Goal: Information Seeking & Learning: Learn about a topic

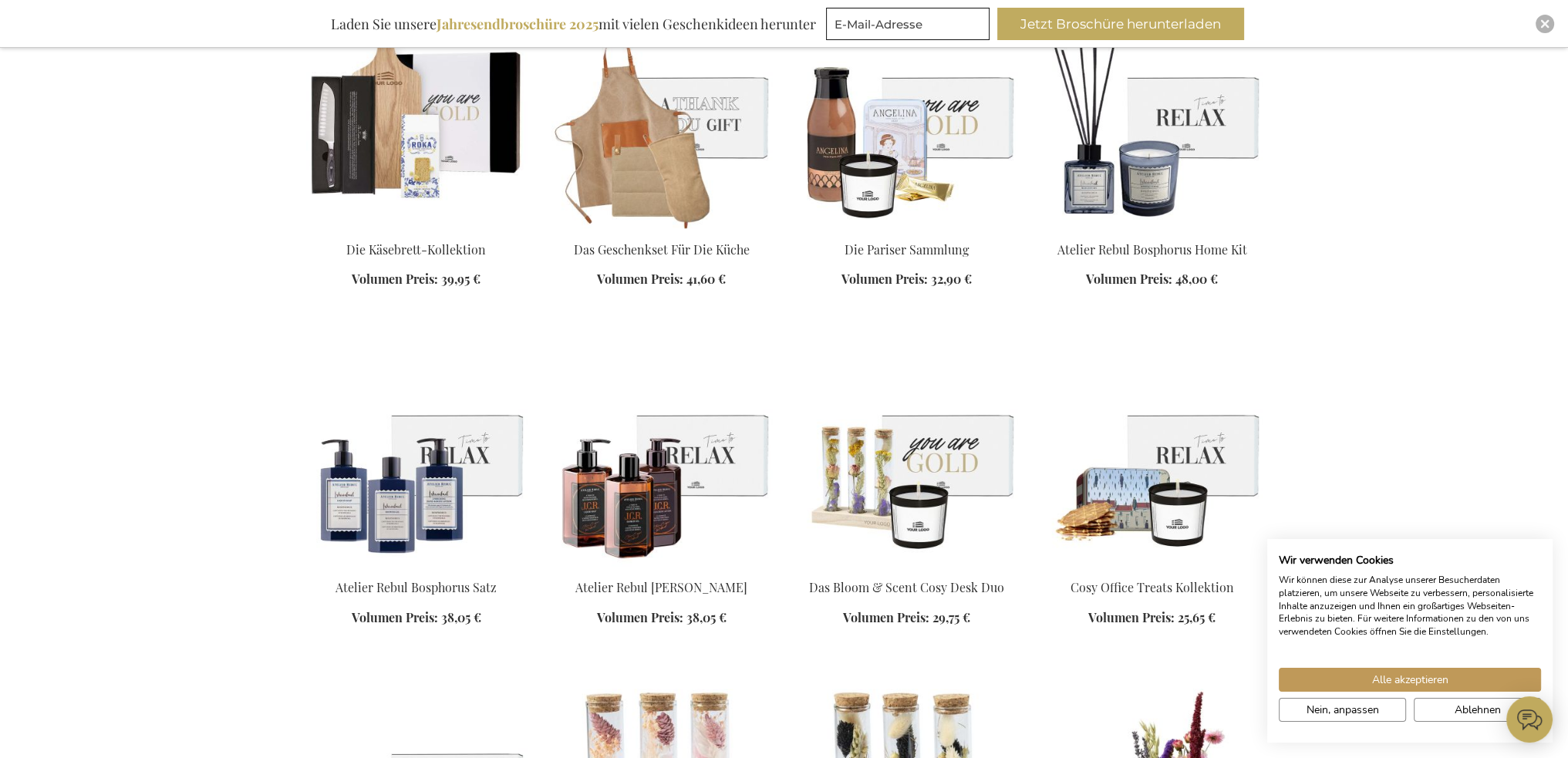
scroll to position [2005, 0]
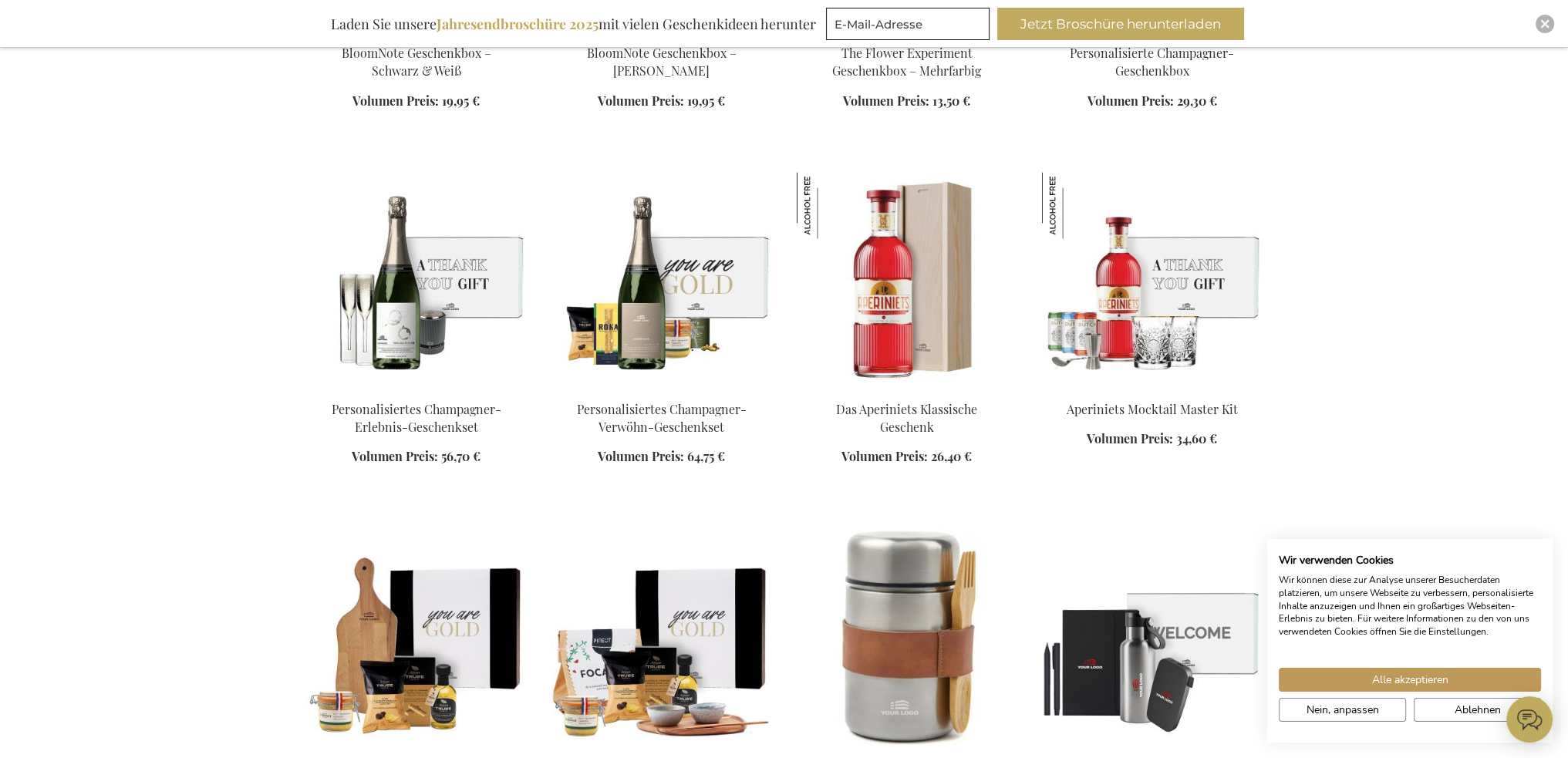
scroll to position [3315, 0]
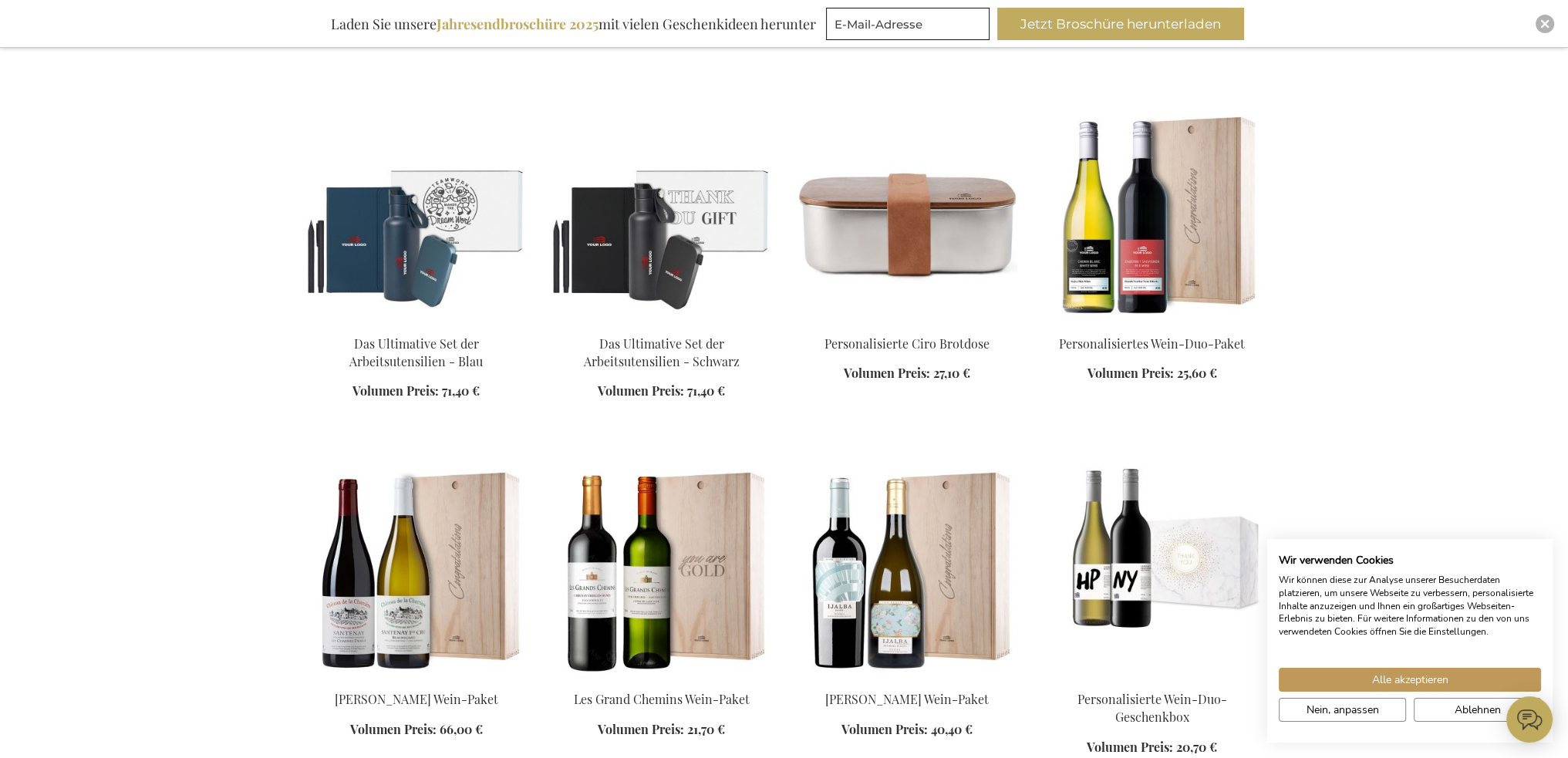
scroll to position [4240, 0]
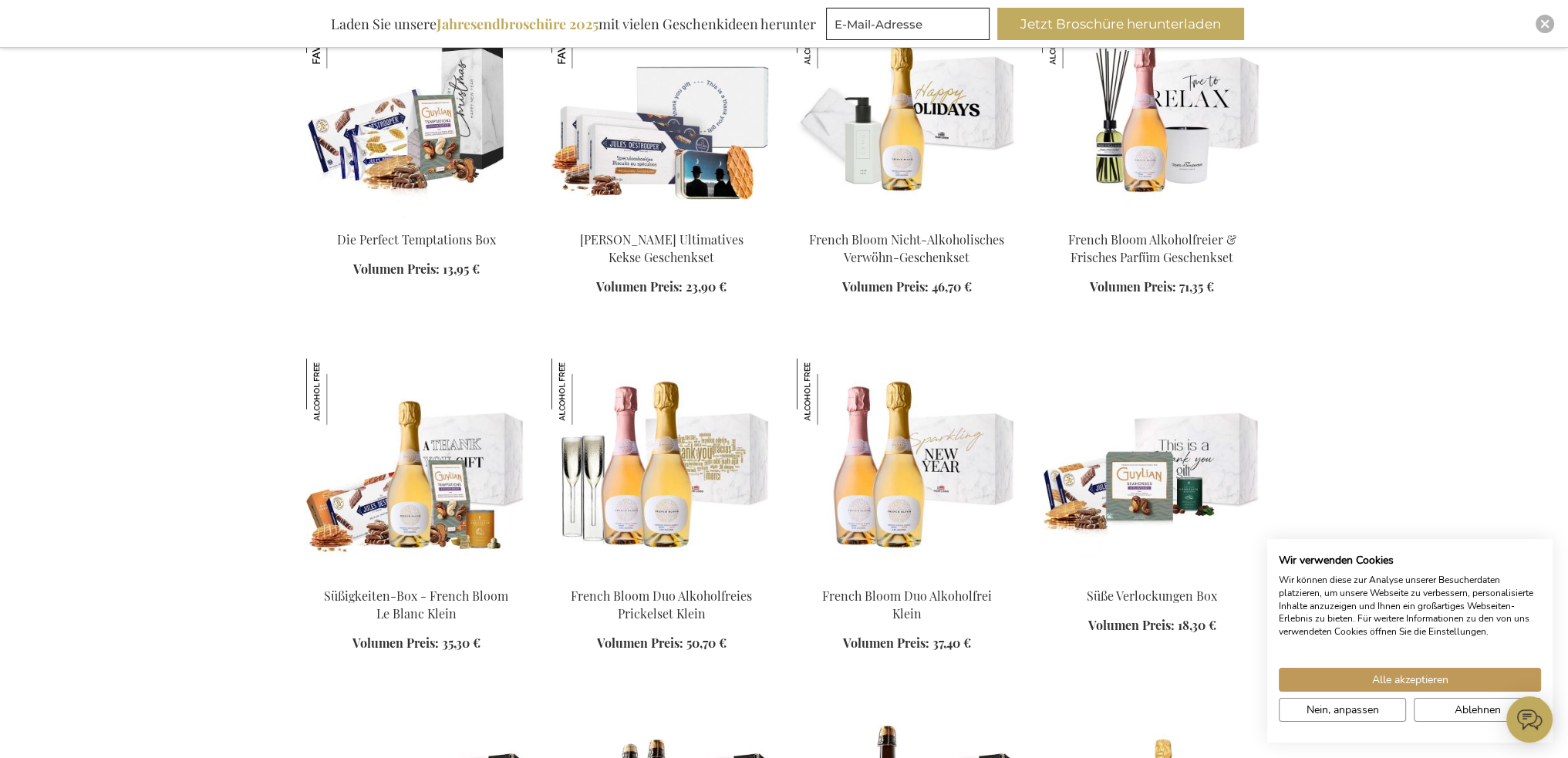
scroll to position [5628, 0]
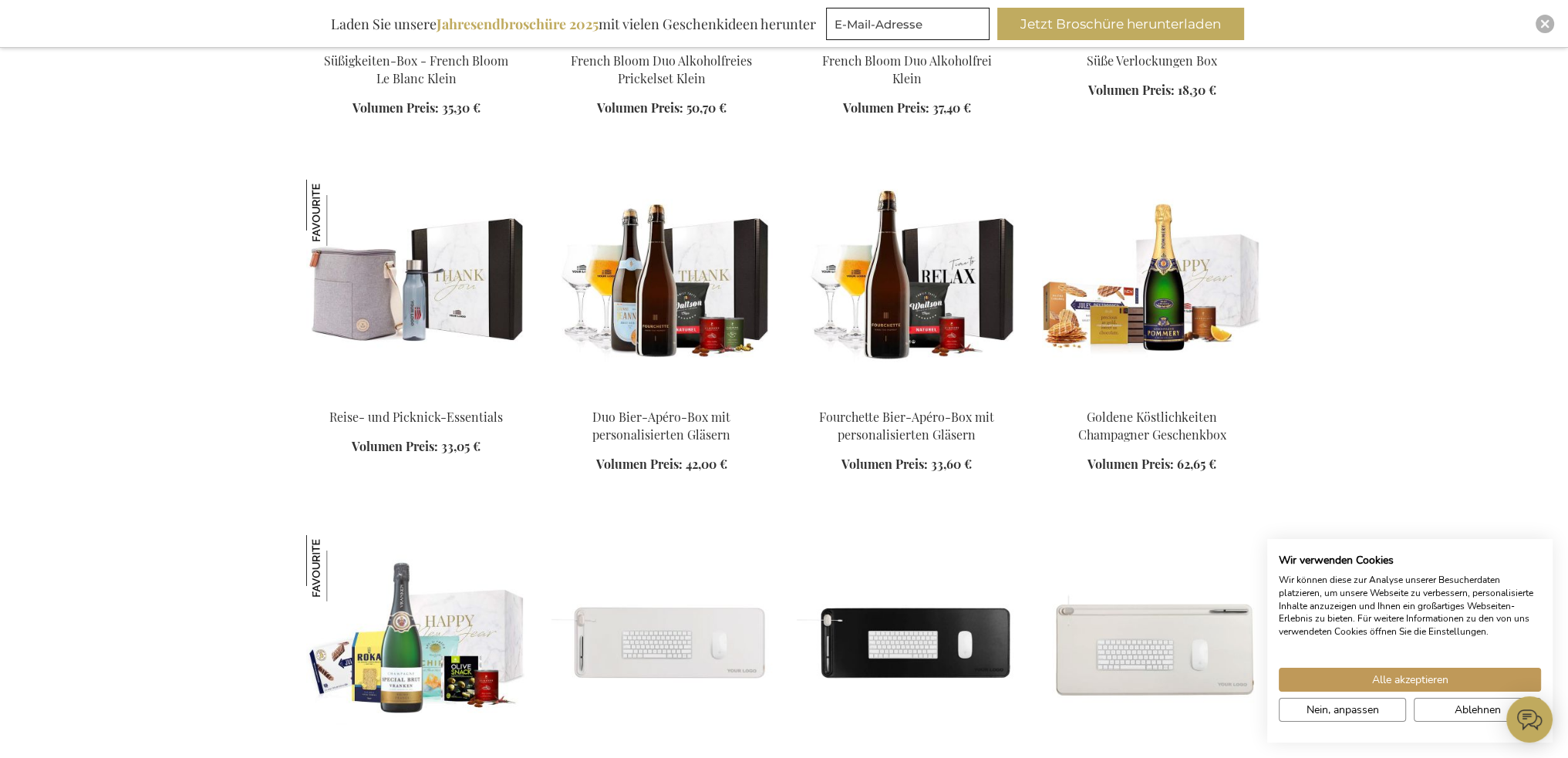
scroll to position [6091, 0]
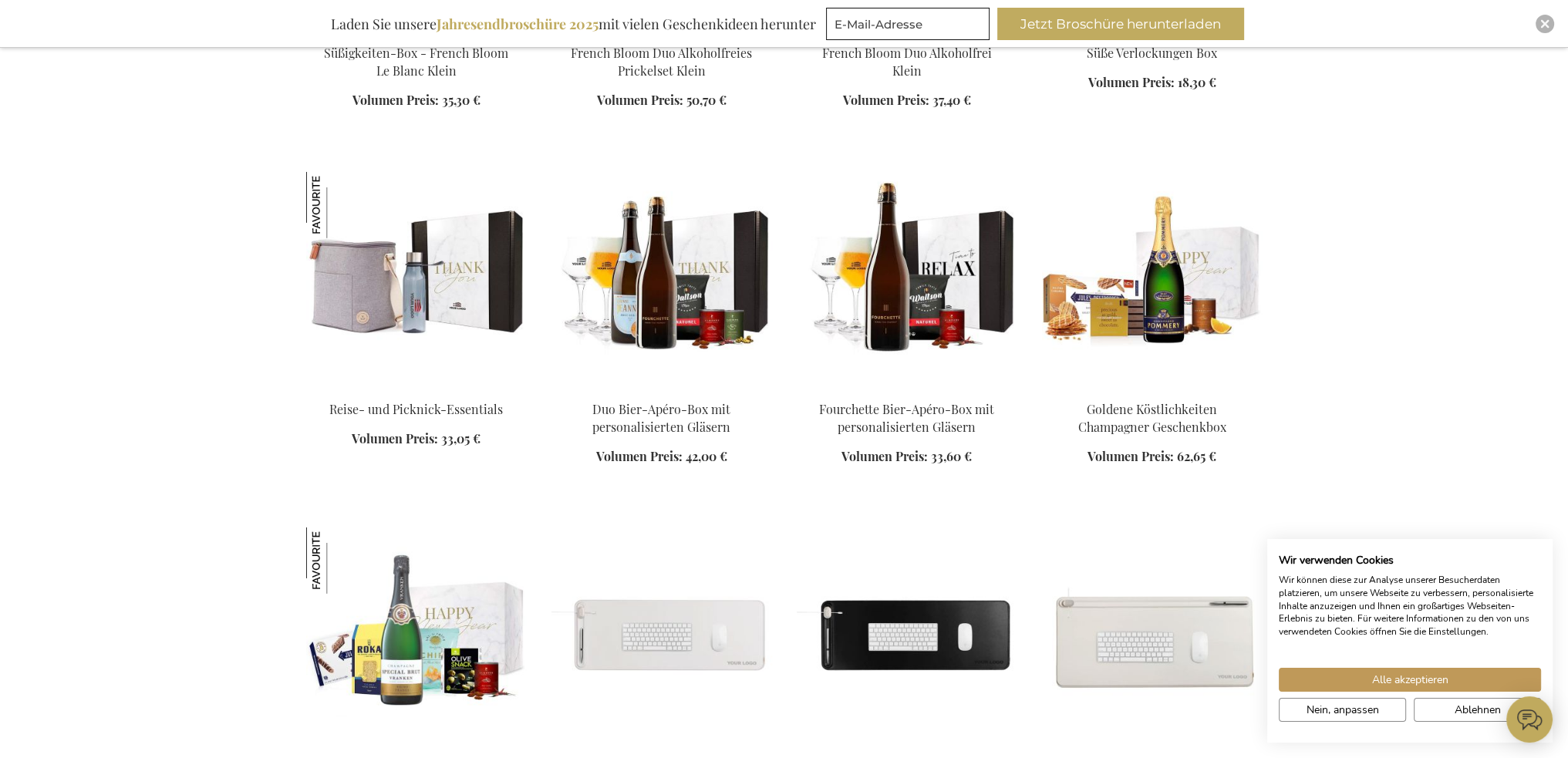
scroll to position [5860, 0]
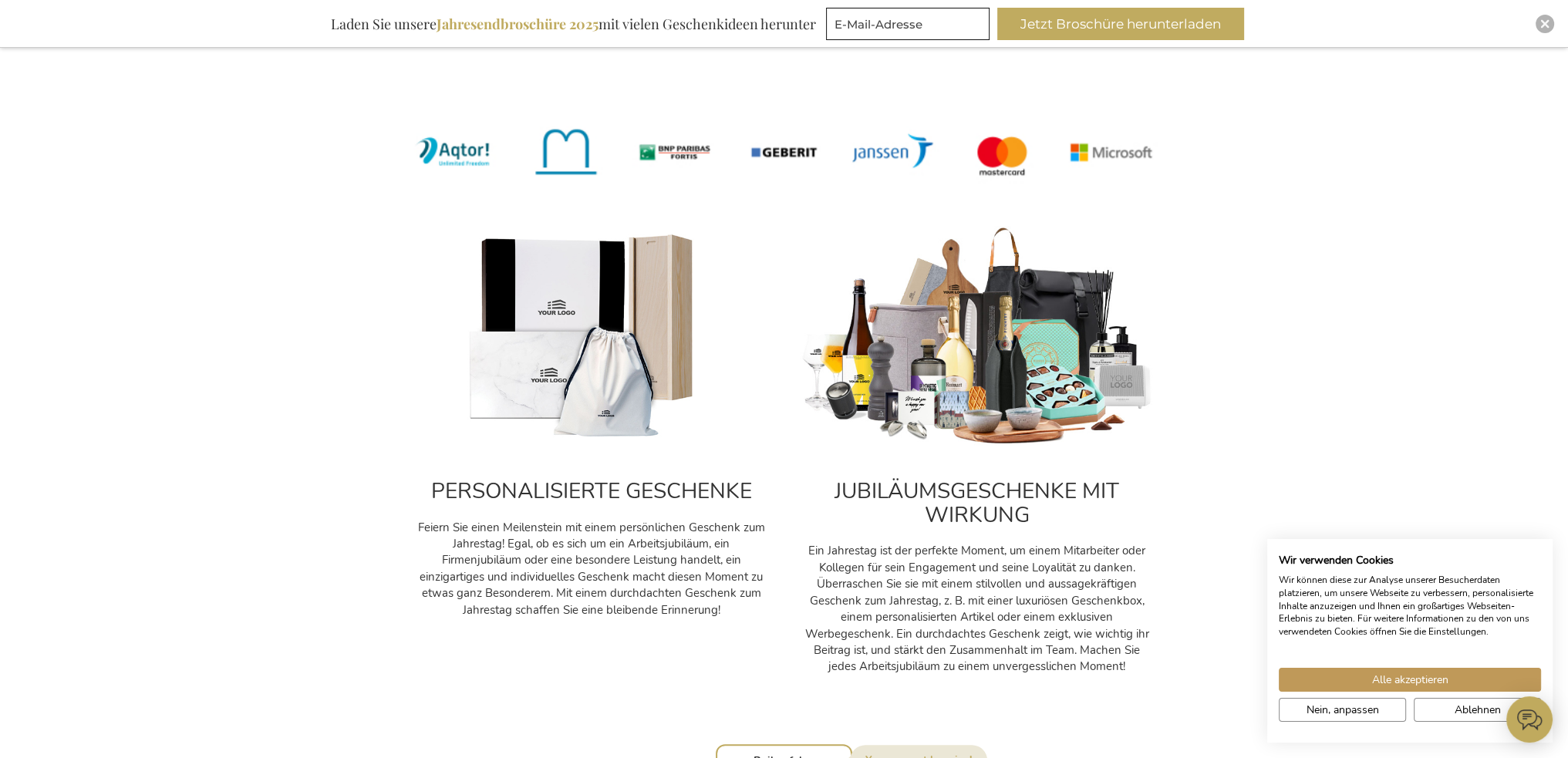
scroll to position [463, 0]
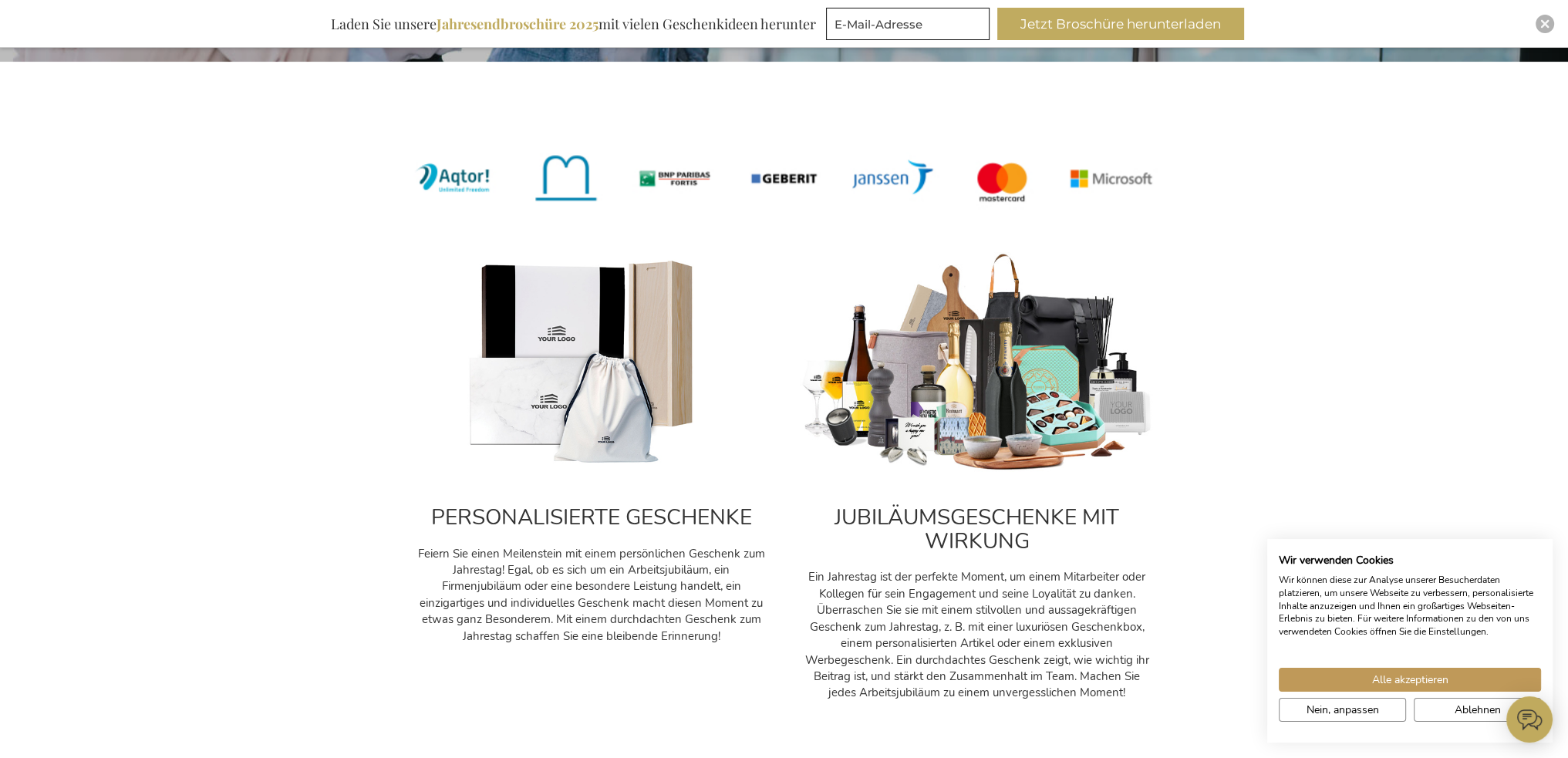
click at [1013, 346] on img at bounding box center [977, 362] width 355 height 221
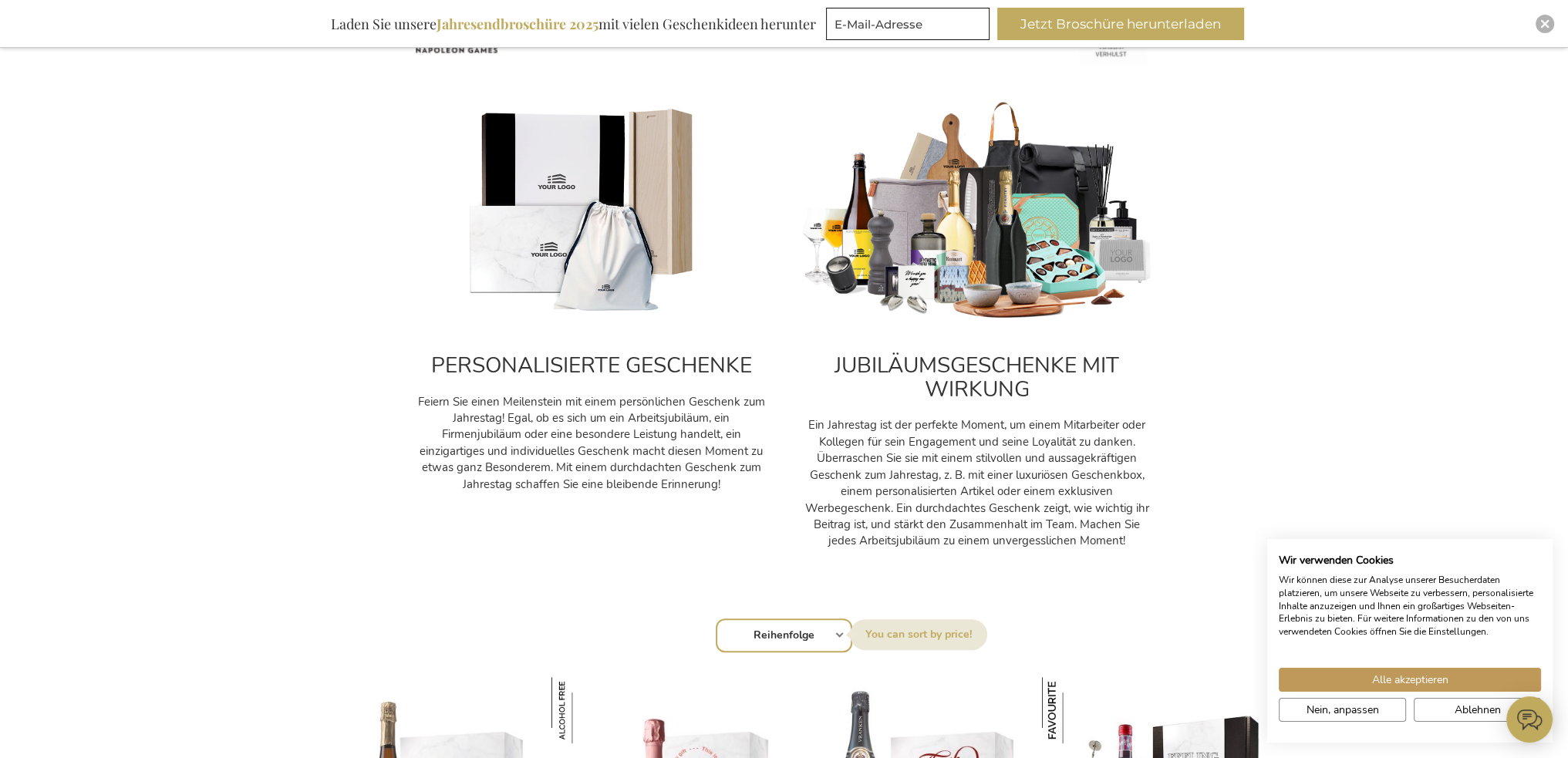
scroll to position [617, 0]
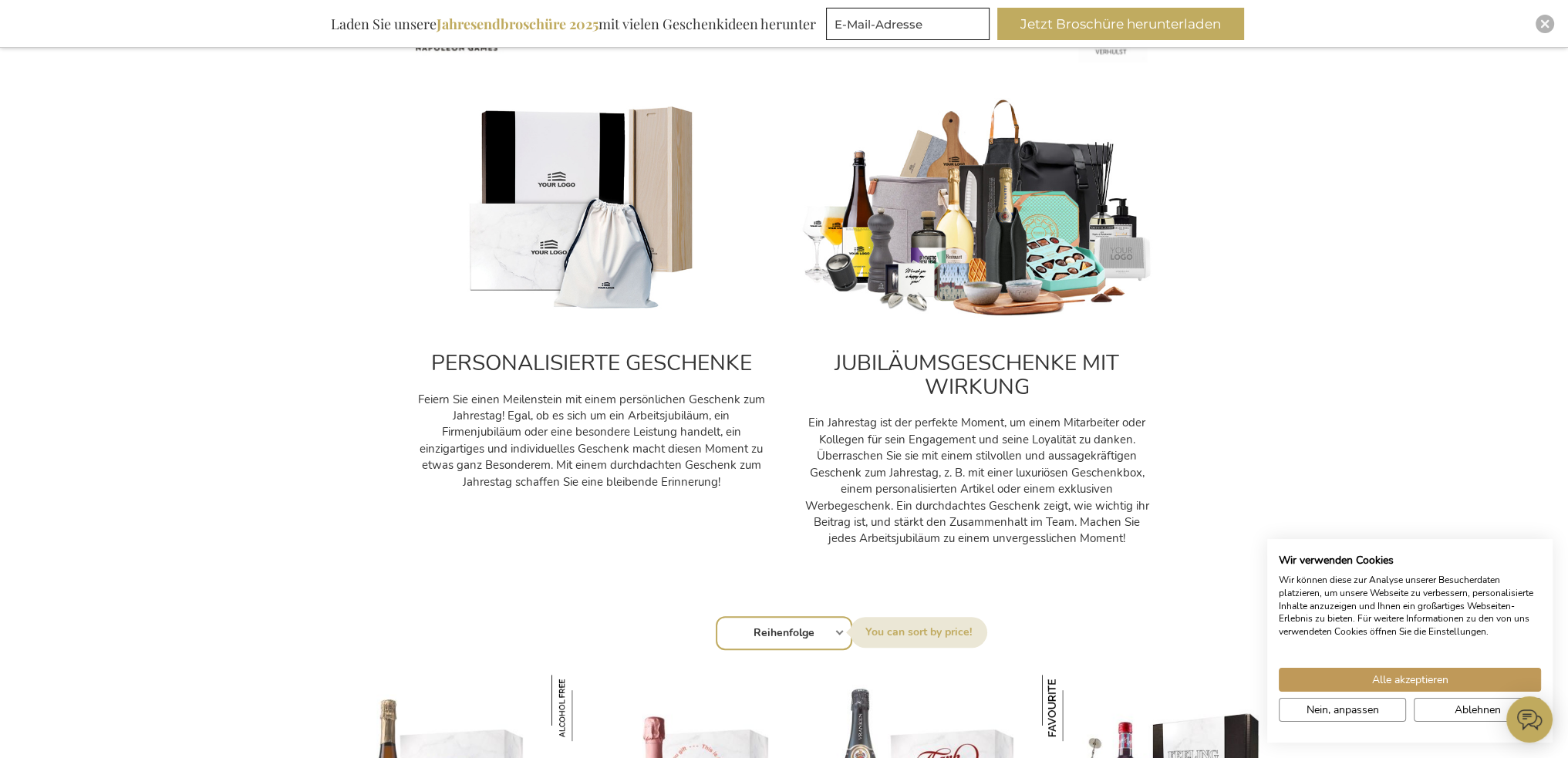
click at [839, 633] on select "Reihenfolge Best Sellers Am meisten angesehen [GEOGRAPHIC_DATA] Biggest Saving …" at bounding box center [784, 632] width 137 height 34
